Goal: Navigation & Orientation: Find specific page/section

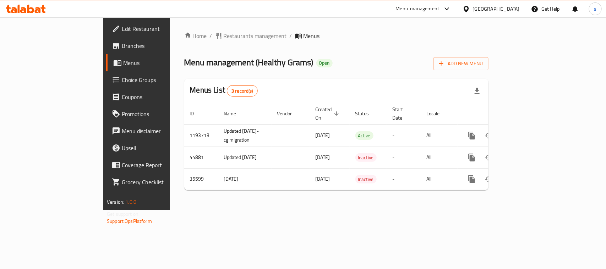
drag, startPoint x: 113, startPoint y: 70, endPoint x: 157, endPoint y: -54, distance: 131.7
click at [444, 8] on icon at bounding box center [447, 9] width 9 height 9
click at [390, 60] on div "Restaurant-Management" at bounding box center [380, 62] width 56 height 8
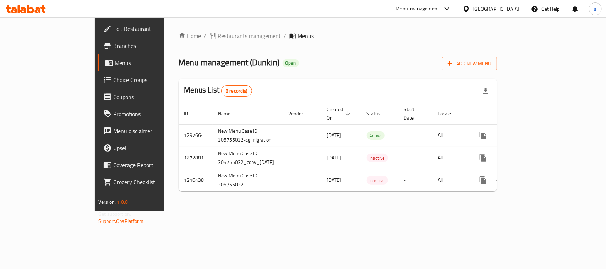
click at [487, 9] on div "[GEOGRAPHIC_DATA]" at bounding box center [496, 9] width 47 height 8
click at [437, 8] on div "Menu-management" at bounding box center [418, 9] width 44 height 9
click at [402, 58] on div "Restaurant-Management" at bounding box center [380, 62] width 56 height 8
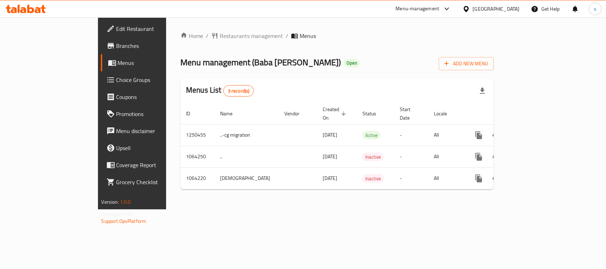
click at [447, 7] on icon at bounding box center [447, 9] width 9 height 9
click at [388, 61] on div "Restaurant-Management" at bounding box center [380, 62] width 56 height 8
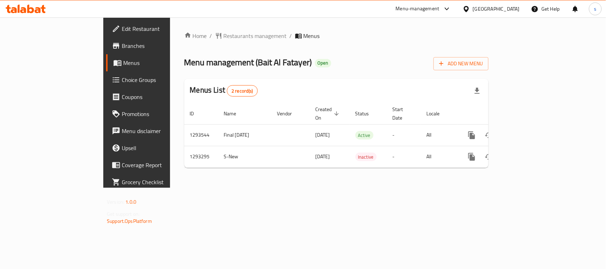
click at [481, 11] on div "[GEOGRAPHIC_DATA]" at bounding box center [496, 9] width 47 height 8
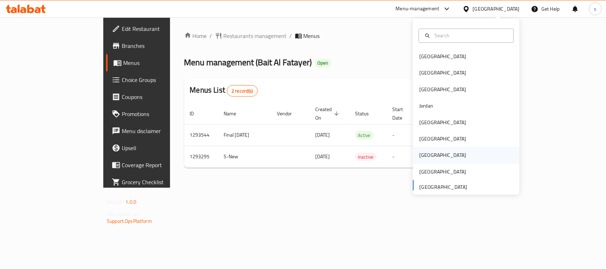
click at [421, 156] on div "[GEOGRAPHIC_DATA]" at bounding box center [442, 156] width 47 height 8
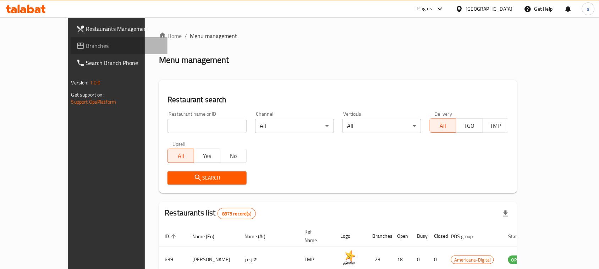
click at [86, 50] on span "Branches" at bounding box center [124, 46] width 76 height 9
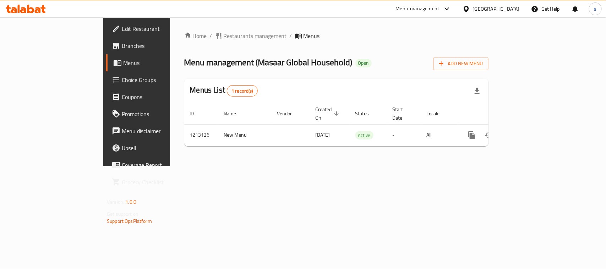
click at [470, 9] on icon at bounding box center [465, 8] width 7 height 7
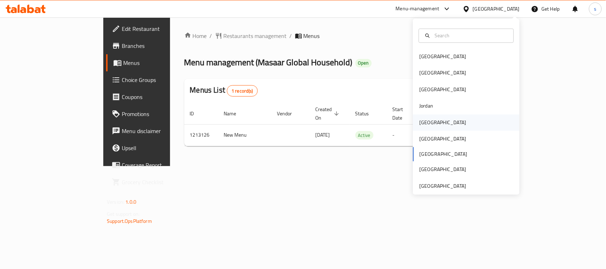
click at [424, 121] on div "[GEOGRAPHIC_DATA]" at bounding box center [442, 123] width 47 height 8
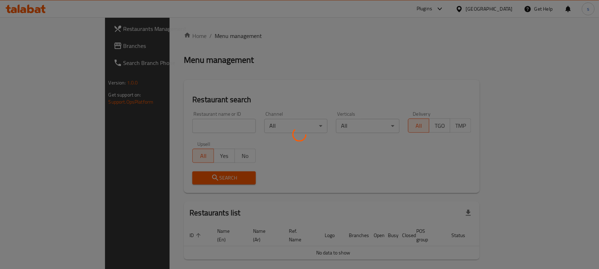
click at [58, 49] on div at bounding box center [299, 134] width 599 height 269
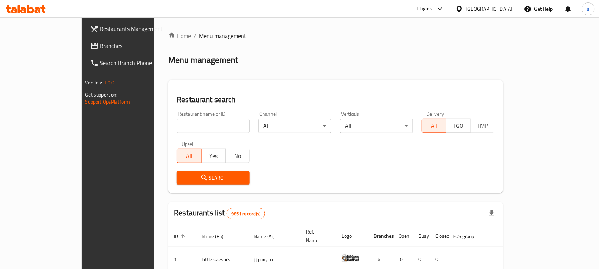
click at [100, 46] on span "Branches" at bounding box center [138, 46] width 76 height 9
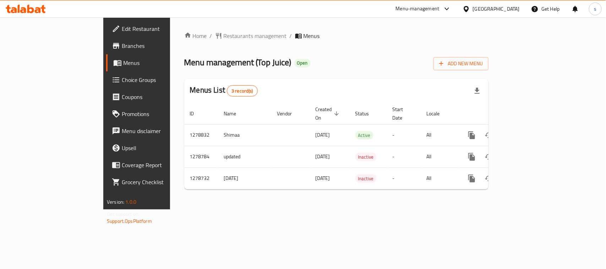
click at [470, 9] on icon at bounding box center [465, 8] width 7 height 7
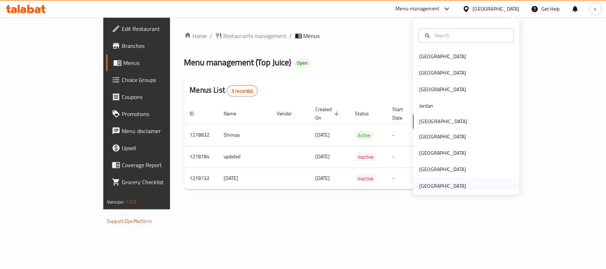
click at [430, 183] on div "[GEOGRAPHIC_DATA]" at bounding box center [442, 186] width 47 height 8
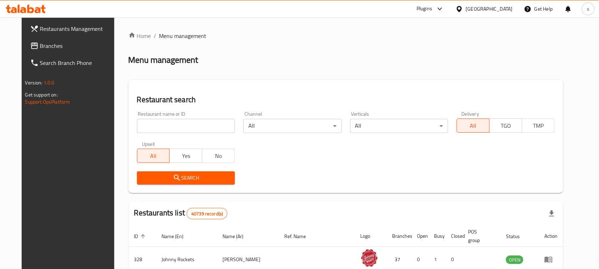
click at [40, 47] on span "Branches" at bounding box center [78, 46] width 76 height 9
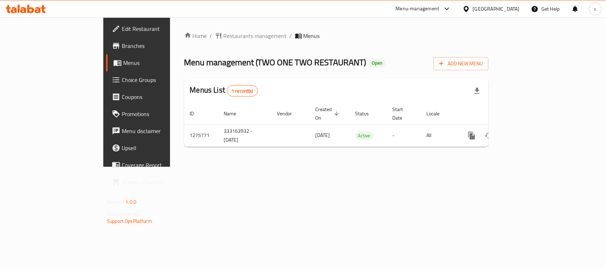
click at [478, 7] on div "[GEOGRAPHIC_DATA]" at bounding box center [496, 9] width 47 height 8
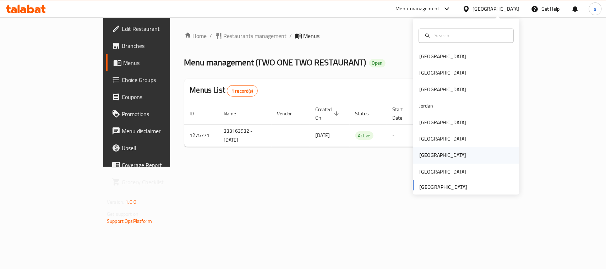
click at [419, 156] on div "[GEOGRAPHIC_DATA]" at bounding box center [442, 156] width 47 height 8
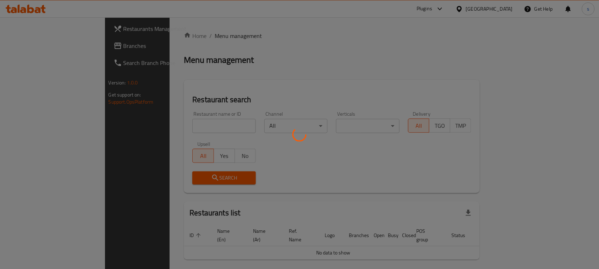
click at [24, 50] on div at bounding box center [299, 134] width 599 height 269
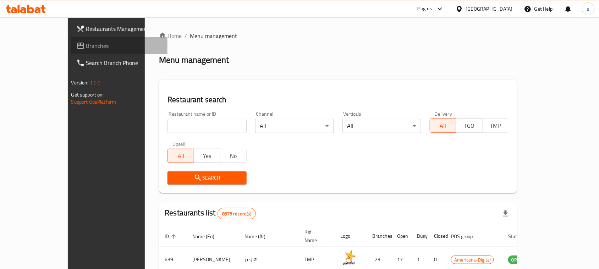
click at [86, 47] on span "Branches" at bounding box center [124, 46] width 76 height 9
